Goal: Find specific page/section: Find specific page/section

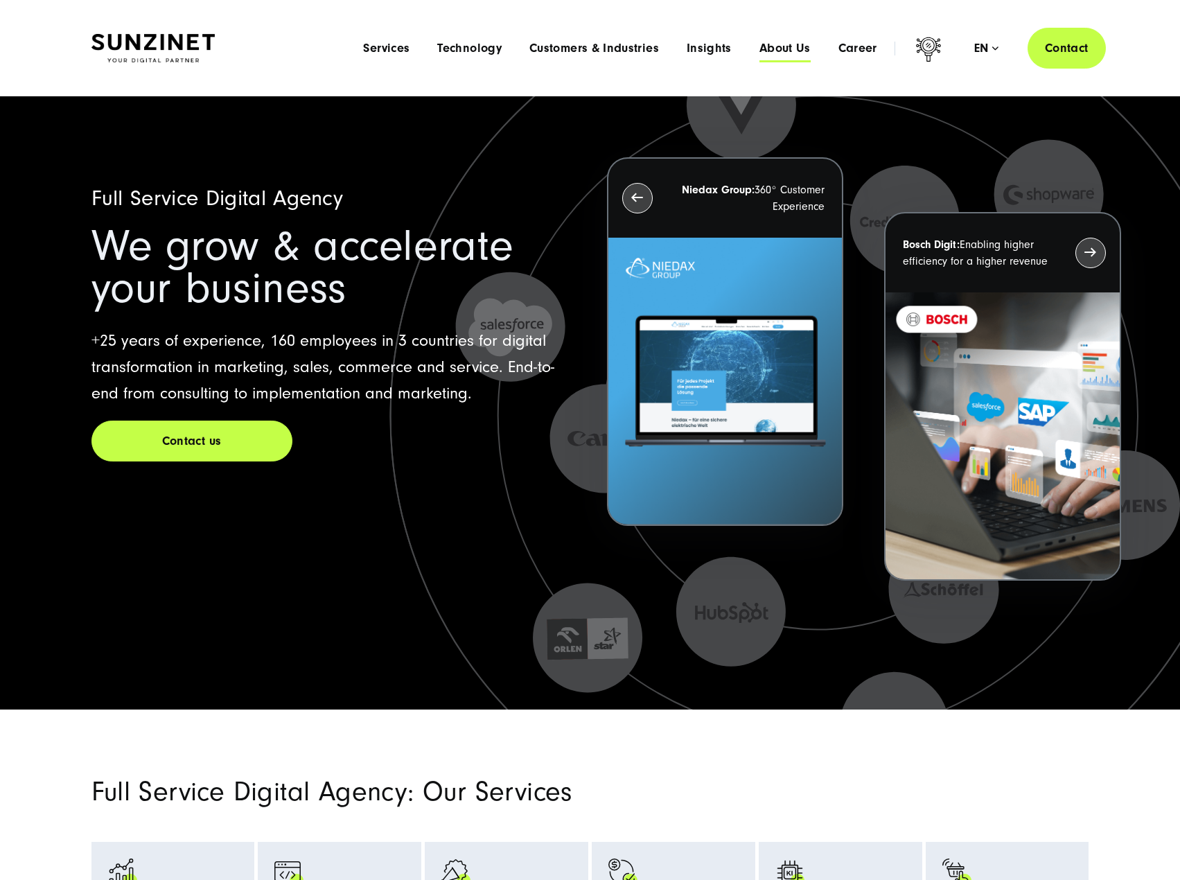
drag, startPoint x: 0, startPoint y: 0, endPoint x: 791, endPoint y: 42, distance: 791.7
click at [791, 42] on span "About Us" at bounding box center [784, 49] width 51 height 14
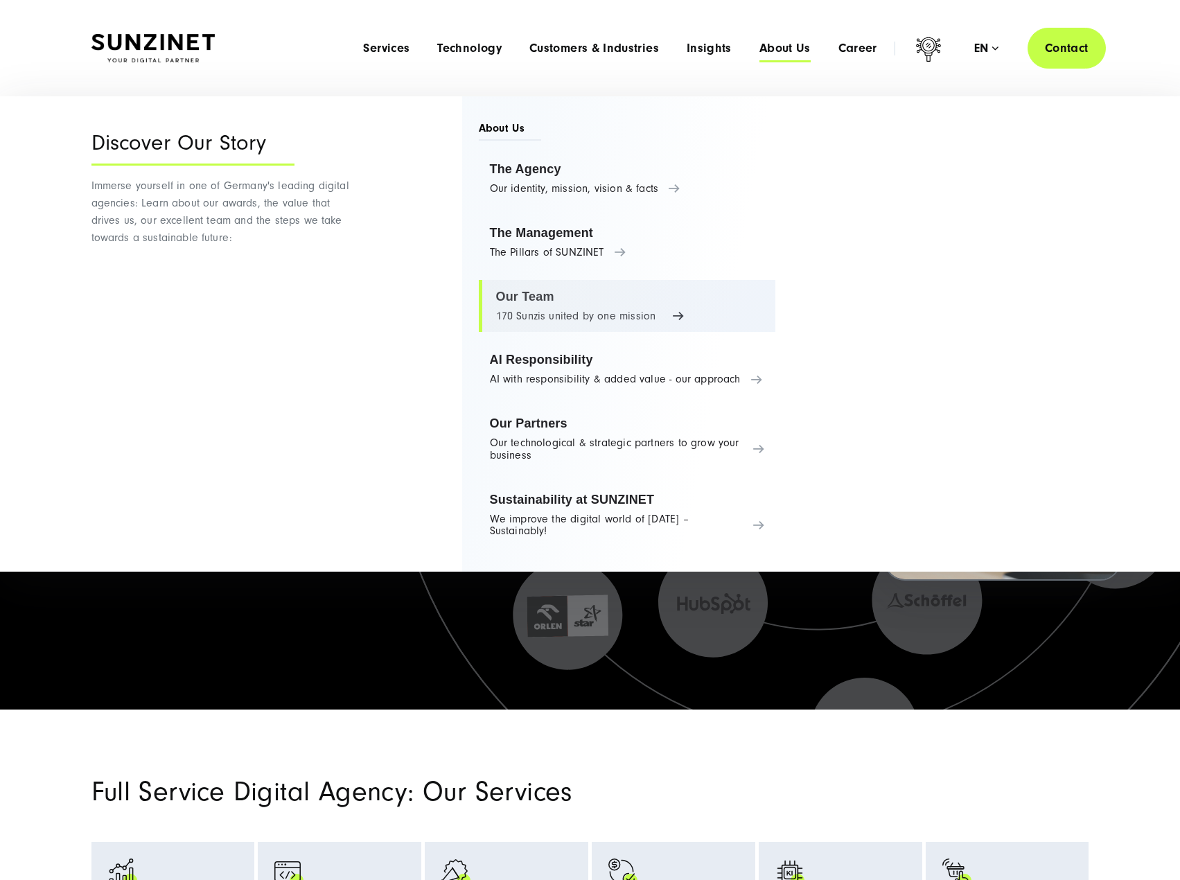
click at [510, 297] on link "Our Team 170 Sunzis united by one mission" at bounding box center [627, 306] width 297 height 53
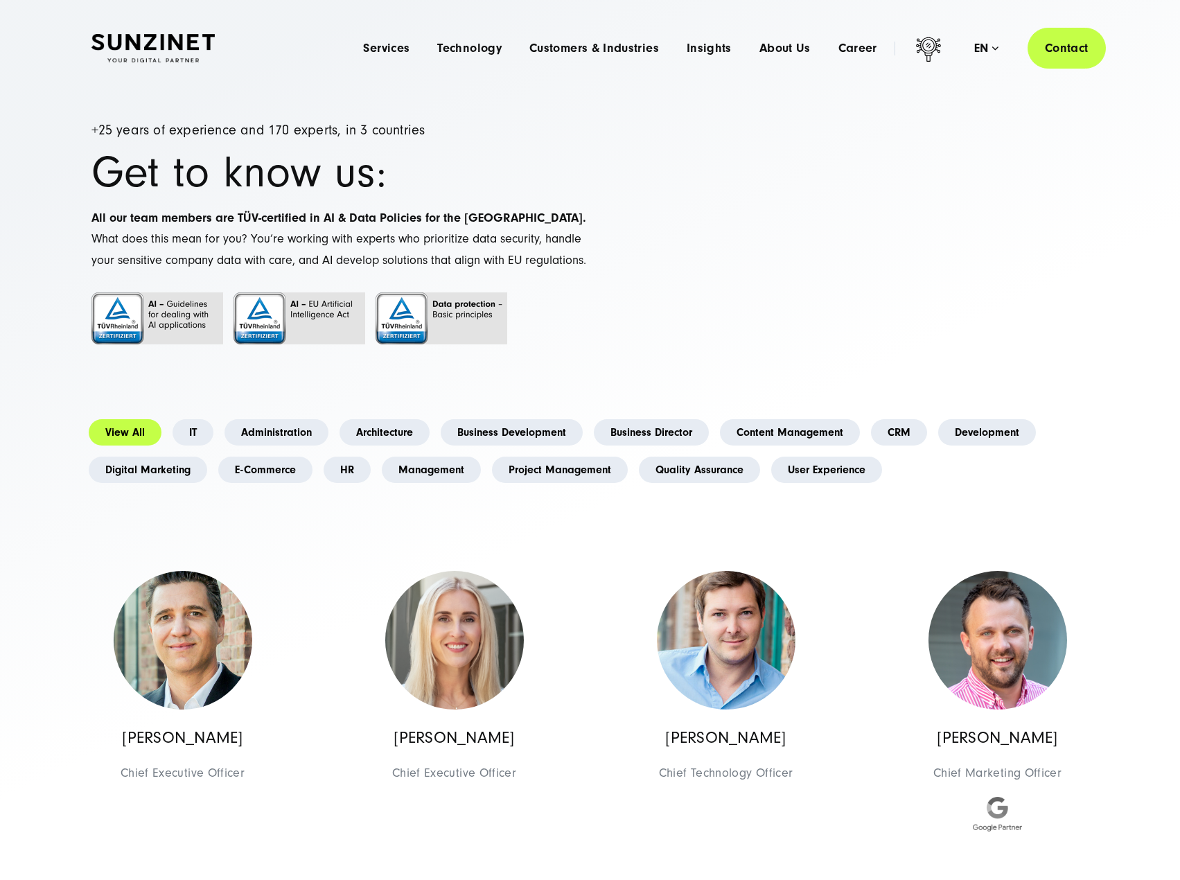
scroll to position [5176, 0]
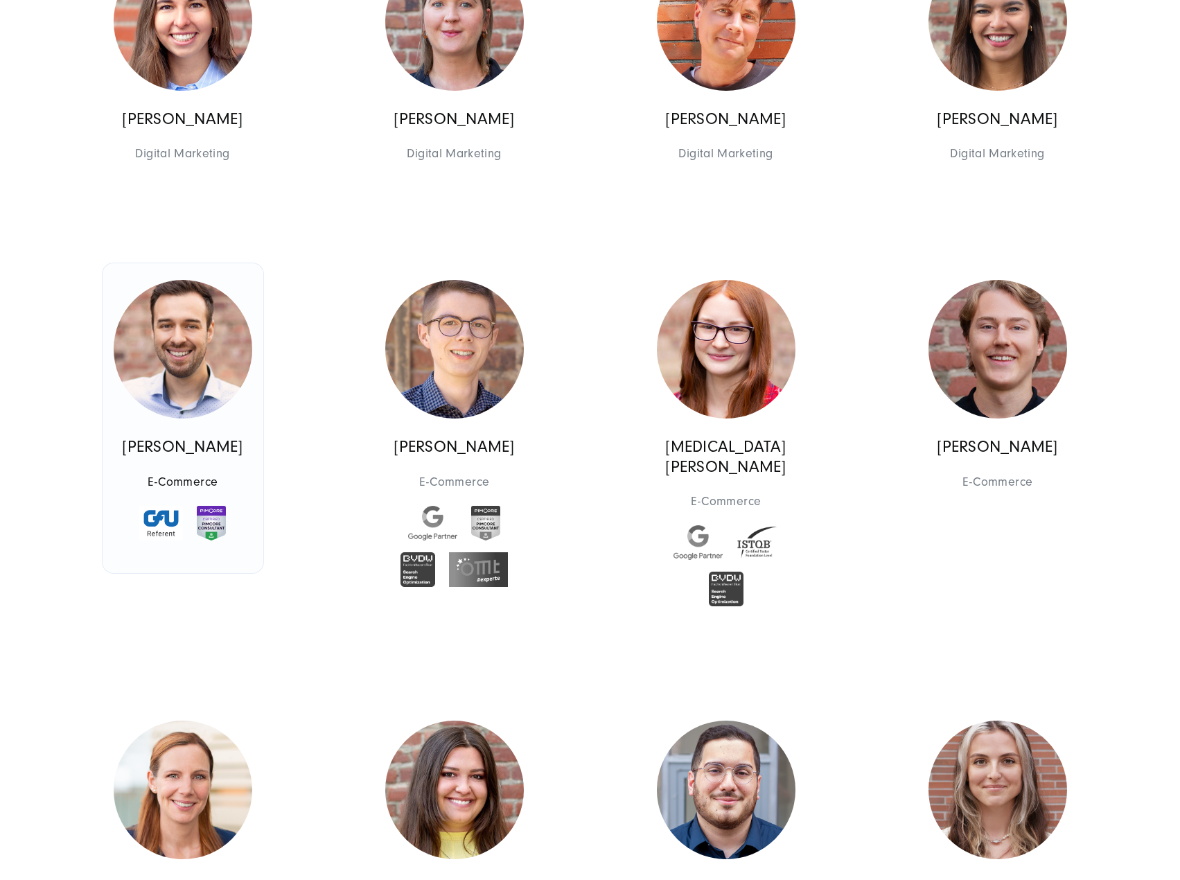
click at [201, 376] on img at bounding box center [183, 349] width 139 height 139
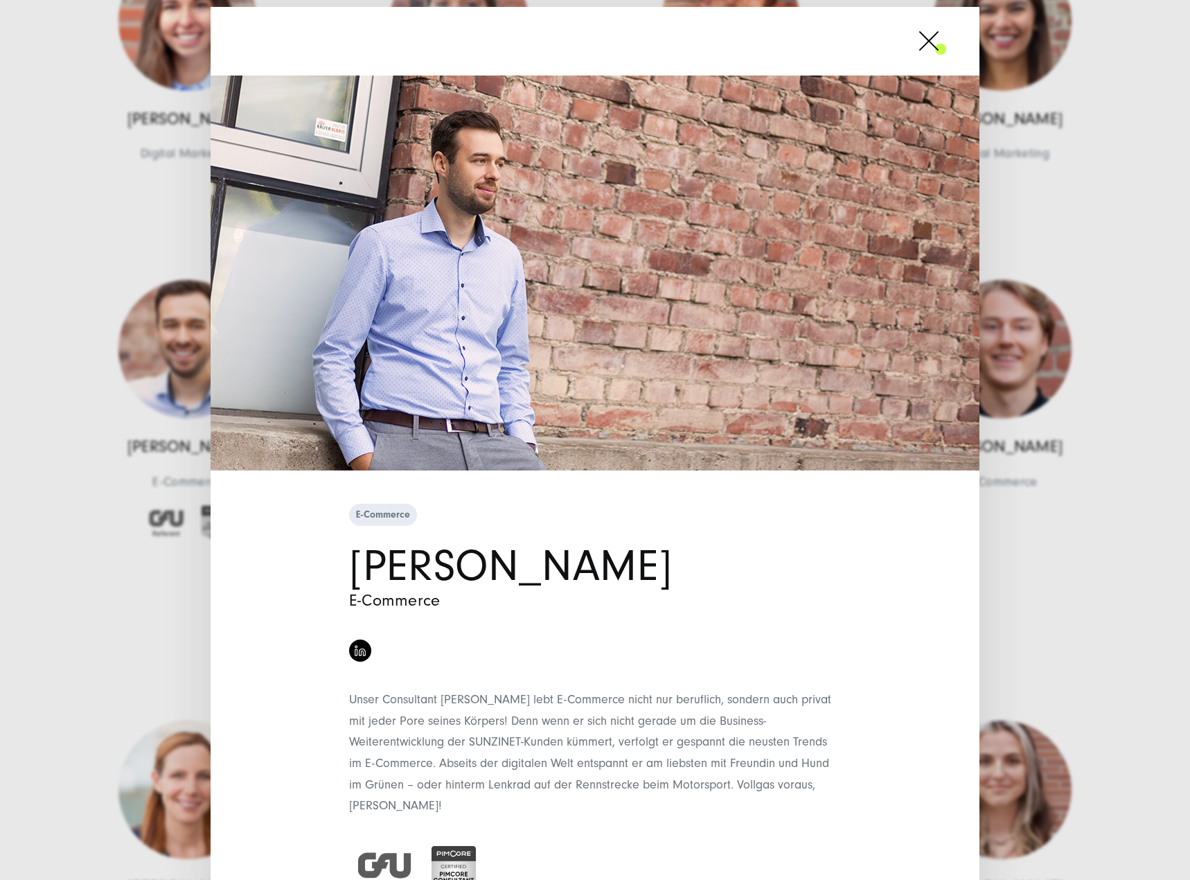
click at [169, 326] on div "E-Commerce [PERSON_NAME] E-Commerce" at bounding box center [595, 440] width 1190 height 880
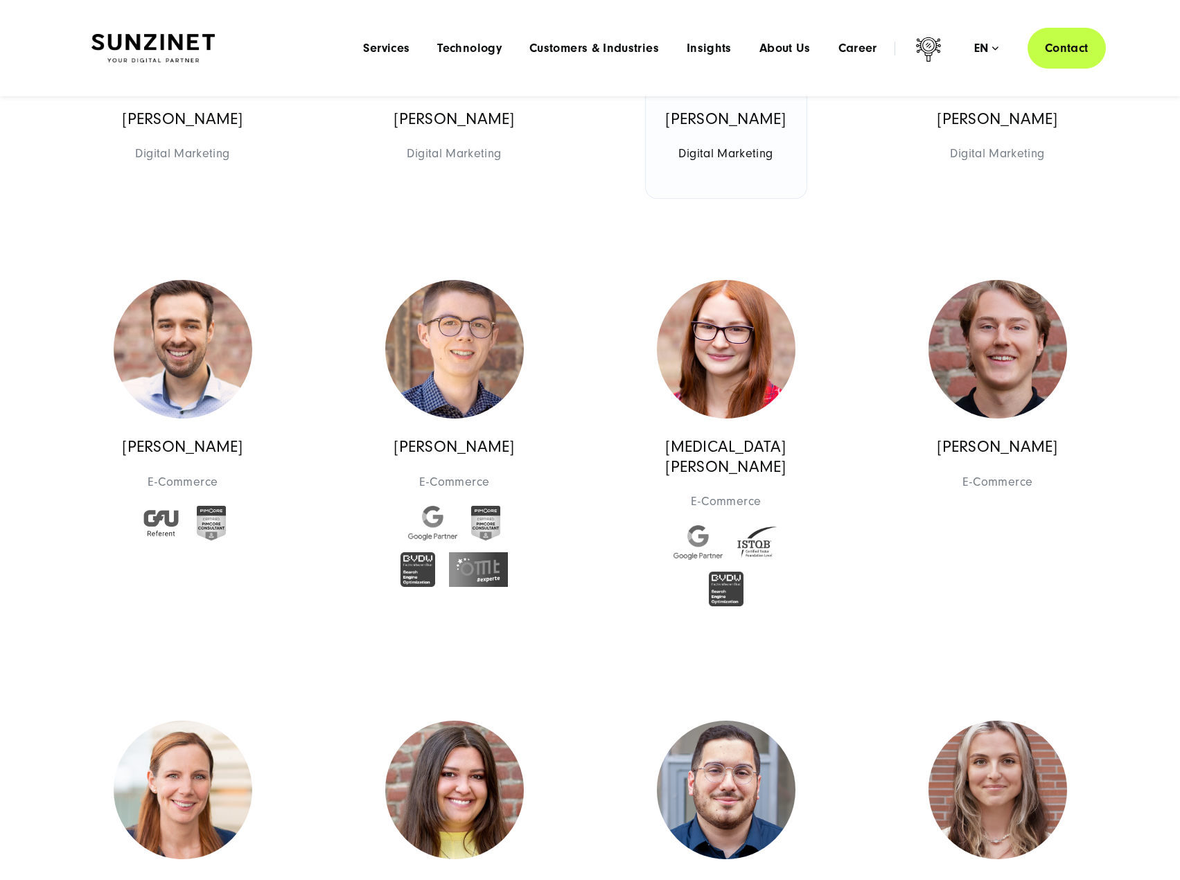
scroll to position [1791, 0]
